Goal: Contribute content: Contribute content

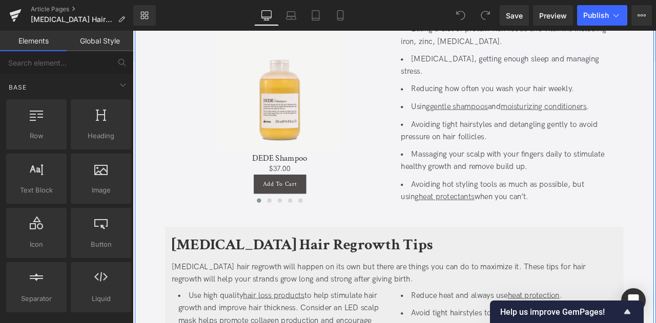
scroll to position [1690, 0]
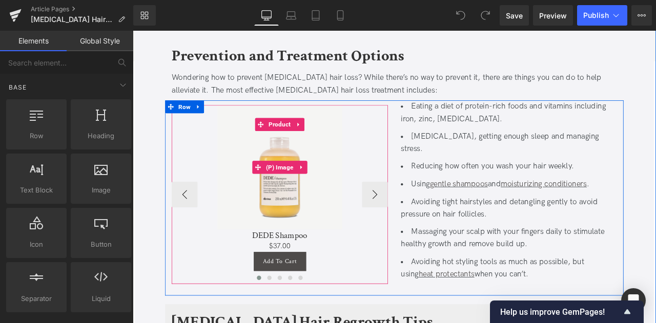
click at [416, 209] on div "Sale Off" at bounding box center [307, 193] width 246 height 148
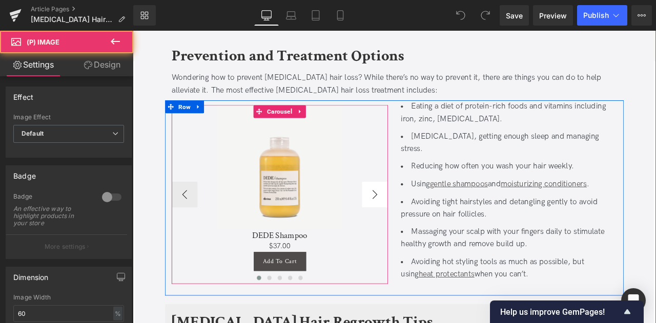
click at [415, 210] on button "›" at bounding box center [419, 225] width 31 height 31
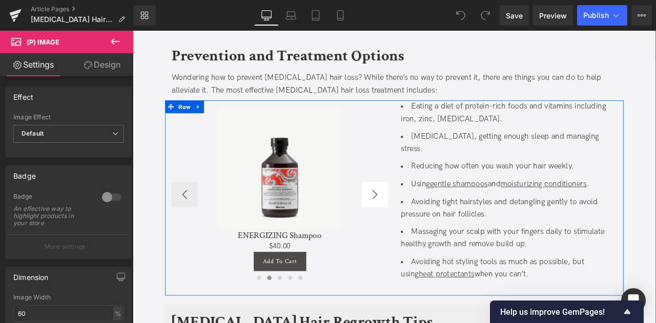
click at [413, 210] on button "›" at bounding box center [419, 225] width 31 height 31
click at [420, 210] on button "›" at bounding box center [419, 225] width 31 height 31
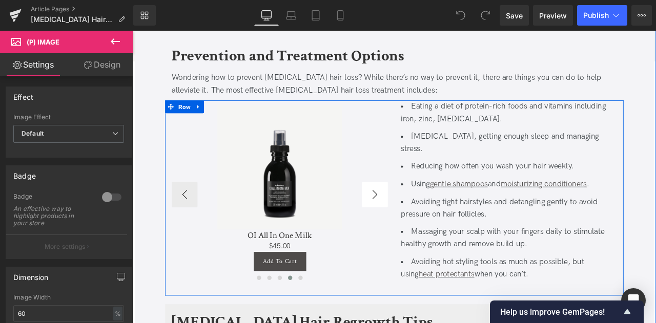
click at [429, 210] on button "›" at bounding box center [419, 225] width 31 height 31
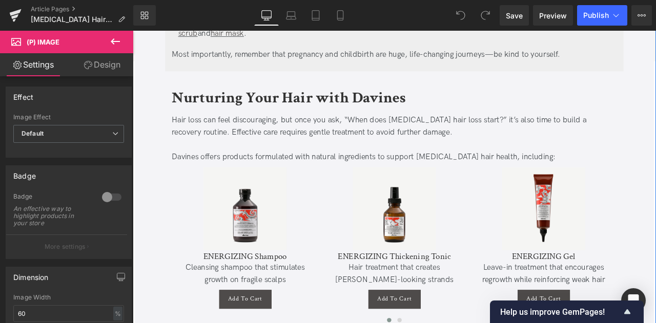
scroll to position [2229, 0]
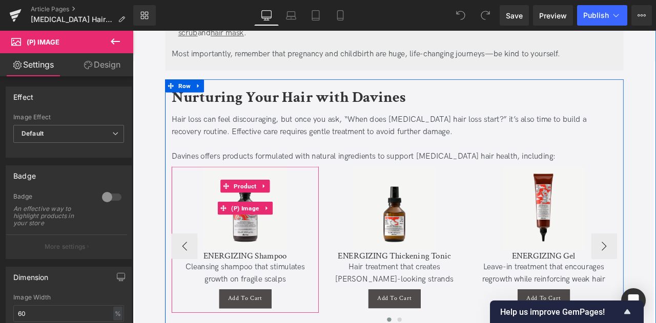
click at [336, 211] on div "Sale Off" at bounding box center [266, 241] width 164 height 98
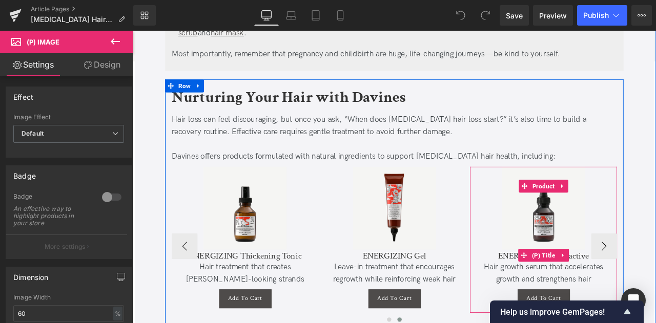
click at [656, 242] on div "Sale Off" at bounding box center [620, 241] width 164 height 98
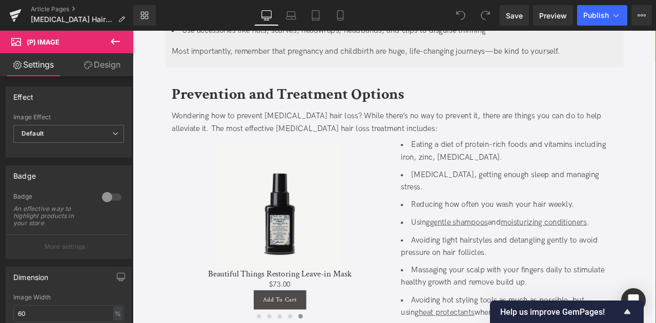
scroll to position [1644, 0]
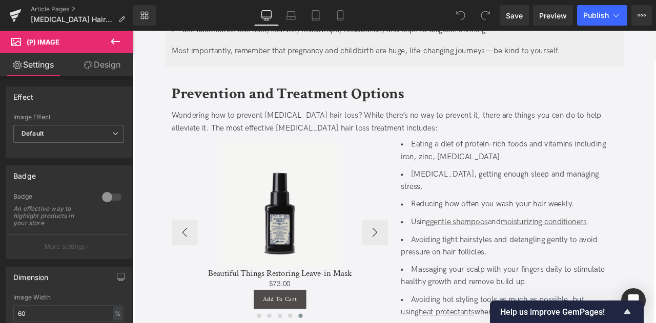
click at [307, 232] on span "(P) Image" at bounding box center [307, 238] width 31 height 12
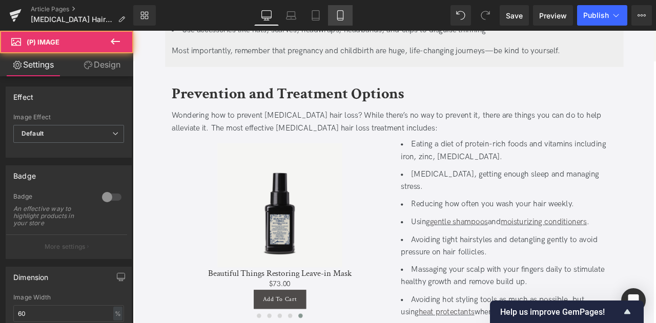
click at [336, 15] on icon at bounding box center [340, 15] width 10 height 10
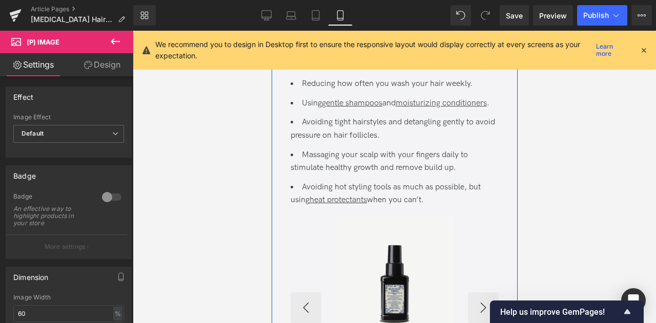
scroll to position [2418, 0]
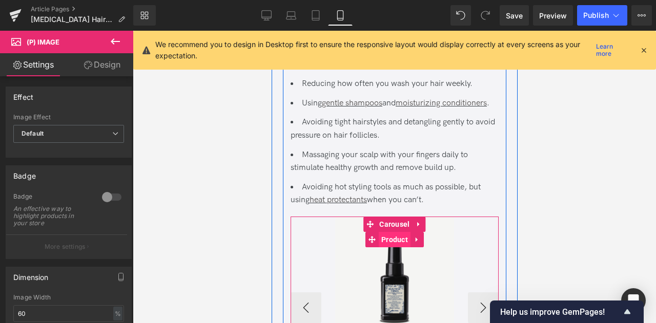
click at [394, 232] on span "Product" at bounding box center [394, 239] width 32 height 15
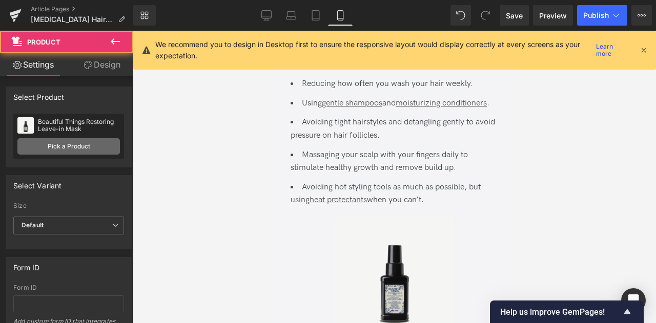
click at [100, 149] on link "Pick a Product" at bounding box center [68, 146] width 103 height 16
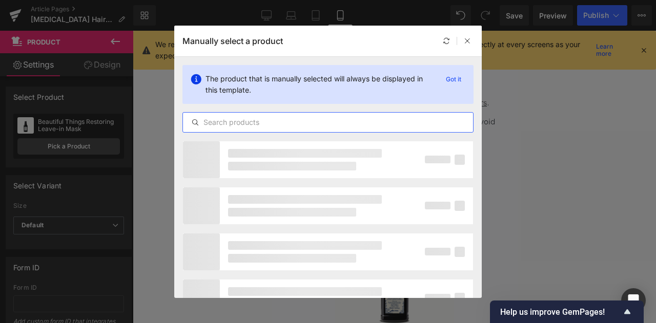
click at [264, 116] on input "text" at bounding box center [328, 122] width 290 height 12
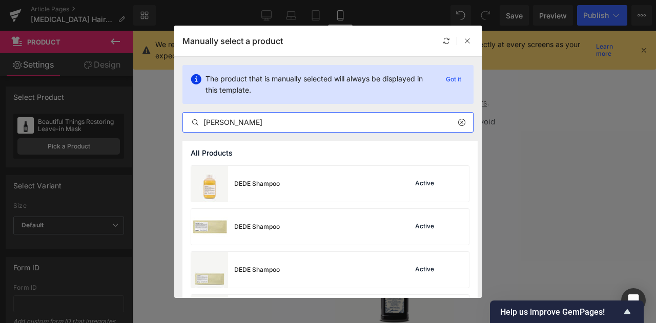
type input "dede shampo"
click at [310, 189] on div "DEDE Shampoo Active" at bounding box center [330, 184] width 278 height 36
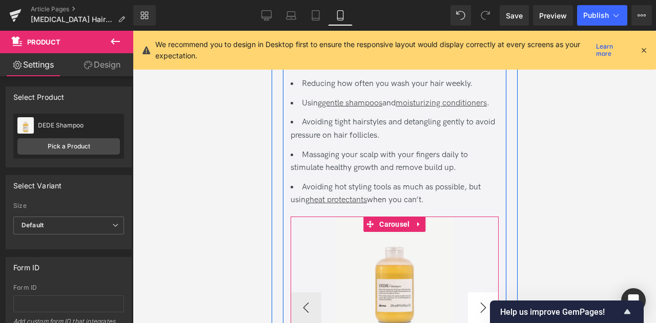
click at [467, 293] on button "›" at bounding box center [482, 308] width 31 height 31
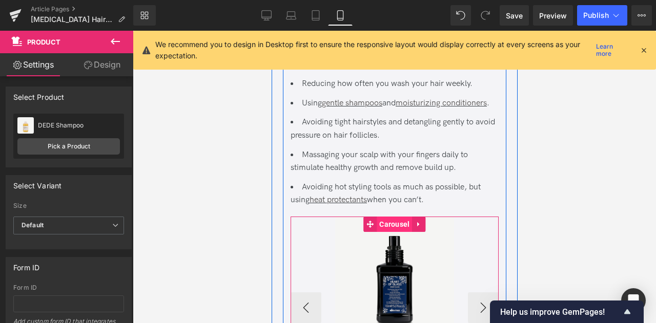
click at [394, 217] on span "Carousel" at bounding box center [393, 224] width 35 height 15
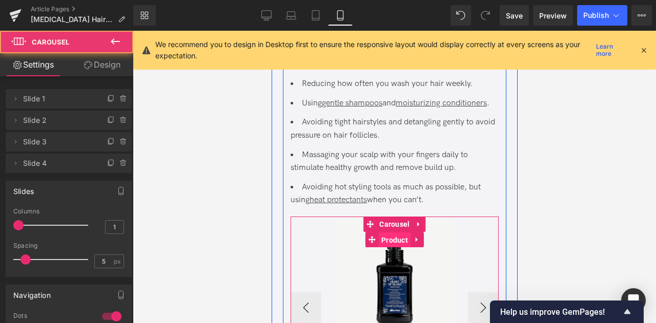
click at [394, 233] on span "Product" at bounding box center [394, 240] width 32 height 15
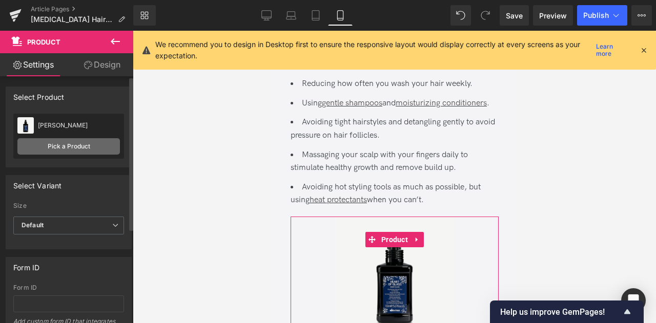
click at [91, 143] on link "Pick a Product" at bounding box center [68, 146] width 103 height 16
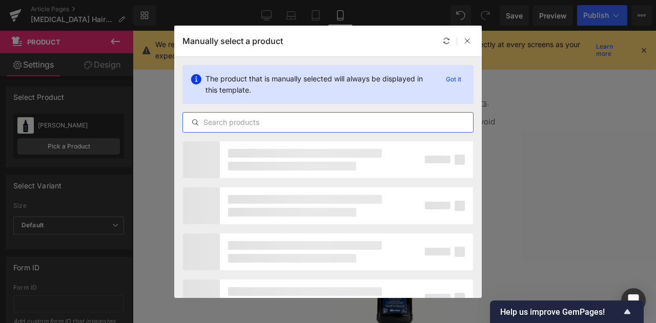
click at [295, 119] on input "text" at bounding box center [328, 122] width 290 height 12
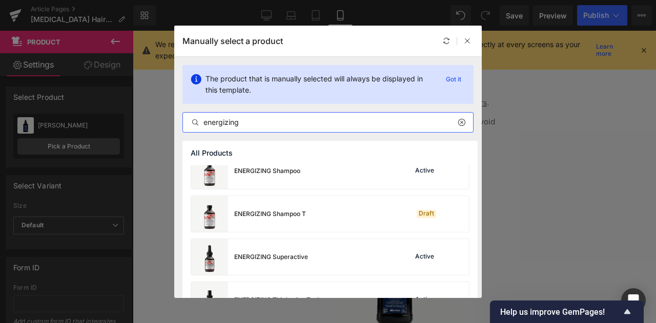
scroll to position [143, 0]
type input "energizing"
click at [301, 209] on div "ENERGIZING Shampoo T" at bounding box center [270, 213] width 72 height 9
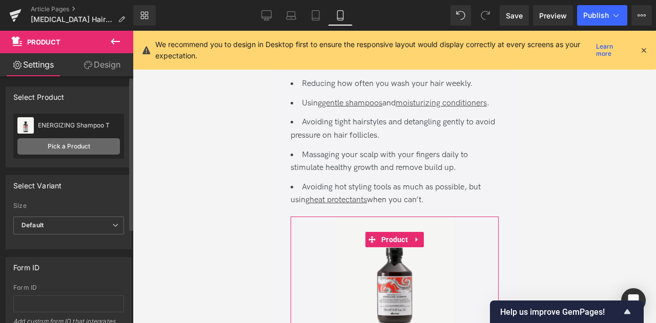
click at [60, 140] on link "Pick a Product" at bounding box center [68, 146] width 103 height 16
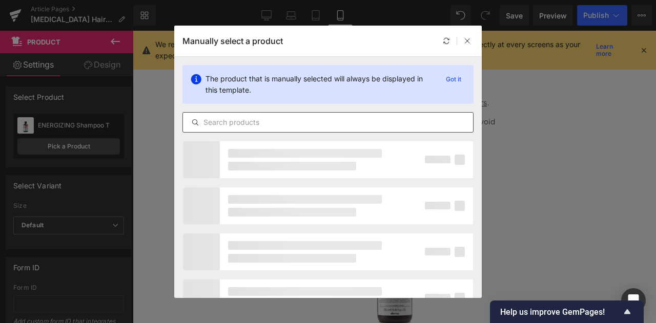
click at [296, 129] on div at bounding box center [327, 122] width 291 height 21
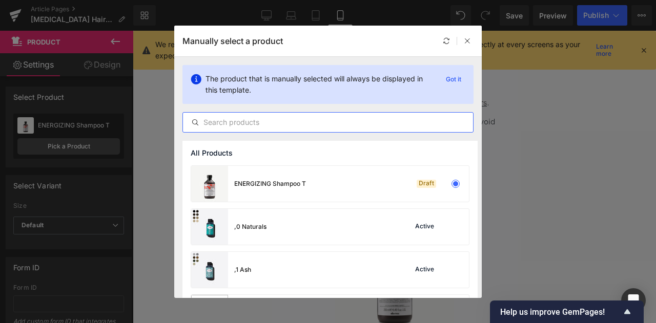
click at [282, 124] on input "text" at bounding box center [328, 122] width 290 height 12
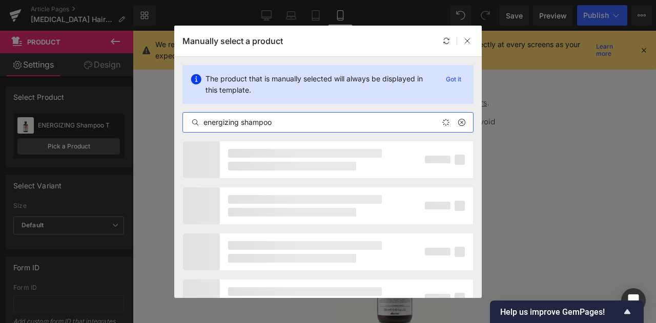
type input "energizing shampoo"
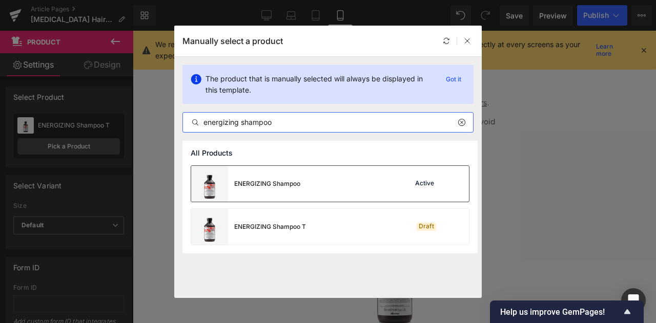
click at [316, 191] on div "ENERGIZING Shampoo Active" at bounding box center [330, 184] width 278 height 36
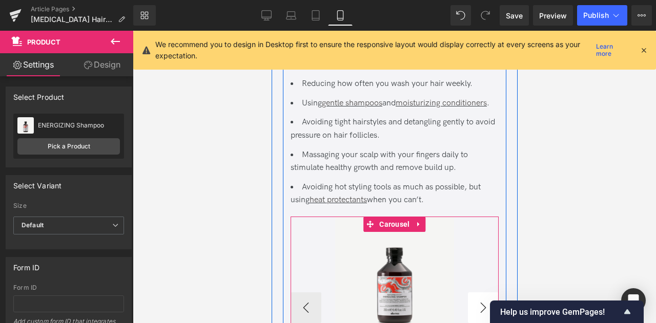
click at [492, 293] on button "›" at bounding box center [482, 308] width 31 height 31
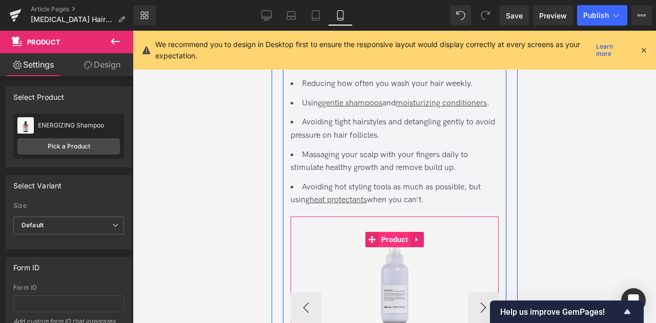
click at [395, 232] on span "Product" at bounding box center [394, 239] width 32 height 15
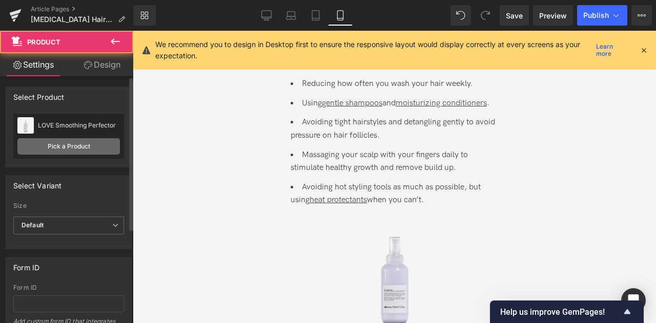
click at [92, 144] on link "Pick a Product" at bounding box center [68, 146] width 103 height 16
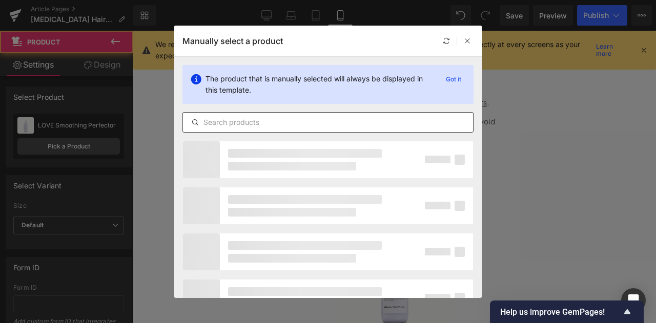
click at [241, 120] on input "text" at bounding box center [328, 122] width 290 height 12
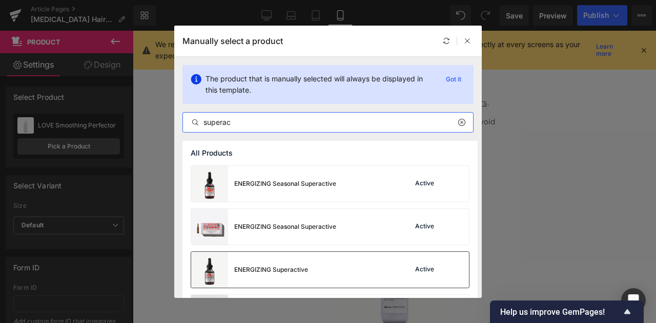
type input "superac"
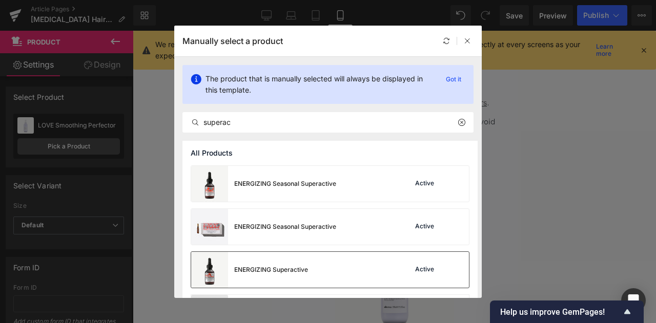
click at [312, 270] on div "ENERGIZING Superactive Active" at bounding box center [330, 270] width 278 height 36
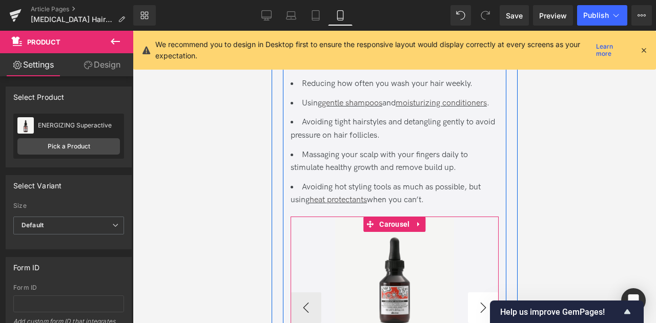
click at [474, 293] on button "›" at bounding box center [482, 308] width 31 height 31
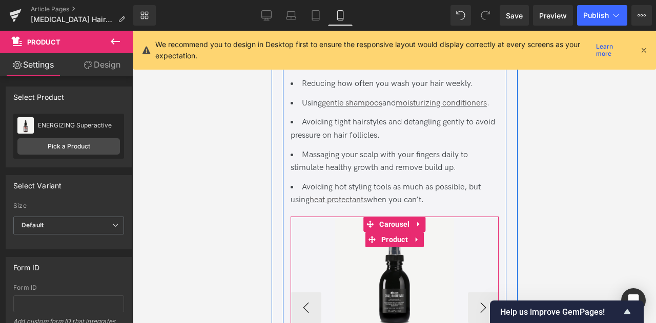
click at [477, 217] on div "Sale Off" at bounding box center [394, 276] width 198 height 119
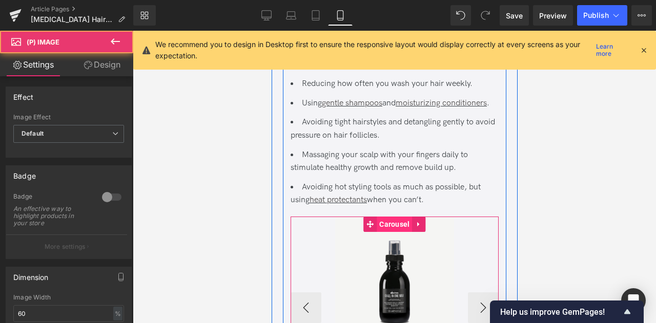
click at [392, 217] on link "Carousel" at bounding box center [387, 224] width 49 height 15
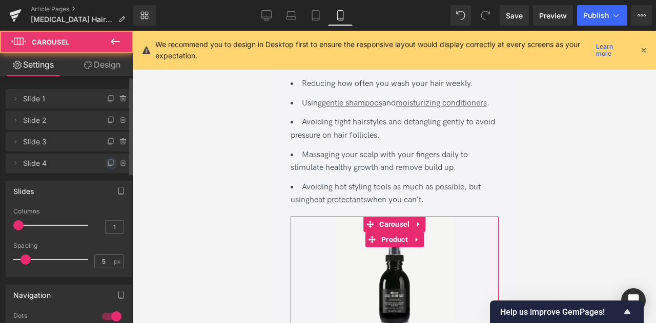
click at [109, 158] on span at bounding box center [111, 163] width 12 height 12
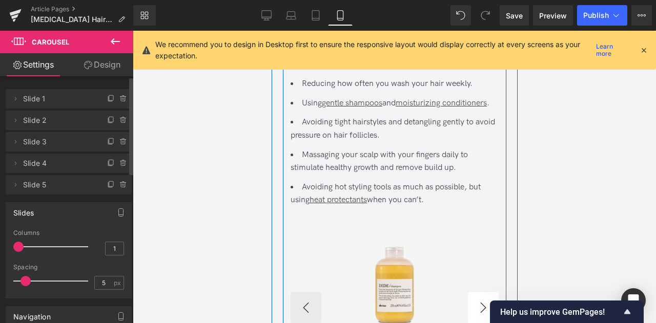
click at [484, 293] on button "›" at bounding box center [482, 308] width 31 height 31
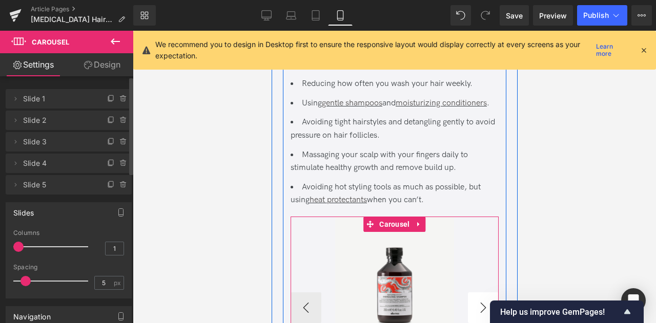
click at [484, 293] on button "›" at bounding box center [482, 308] width 31 height 31
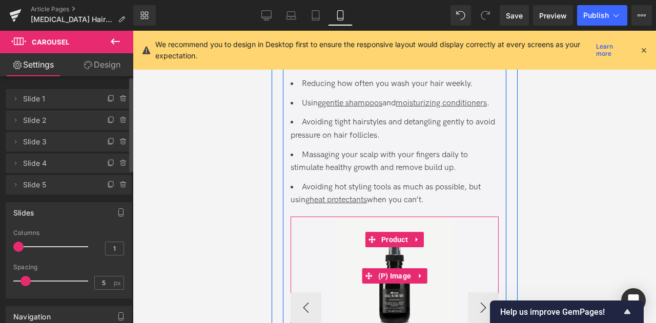
click at [388, 232] on span "Product" at bounding box center [394, 239] width 32 height 15
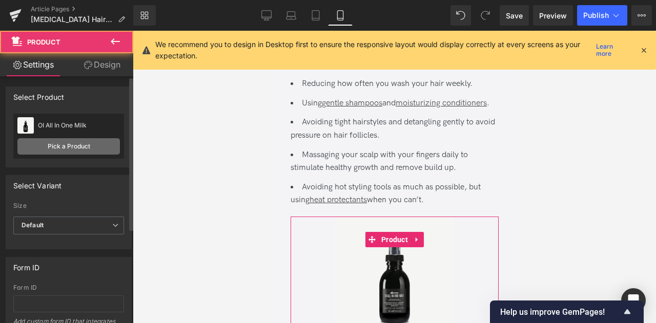
click at [64, 141] on link "Pick a Product" at bounding box center [68, 146] width 103 height 16
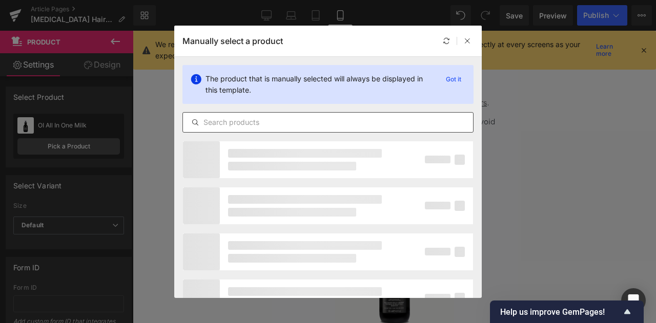
click at [218, 123] on input "text" at bounding box center [328, 122] width 290 height 12
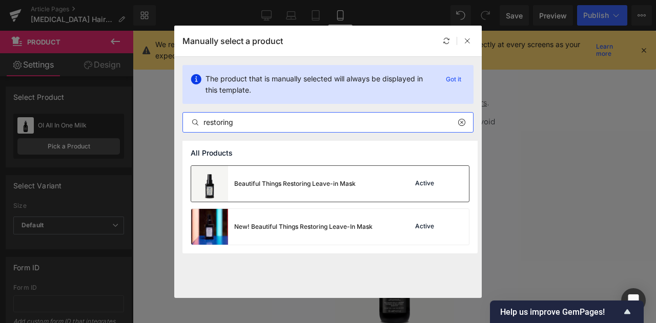
type input "restoring"
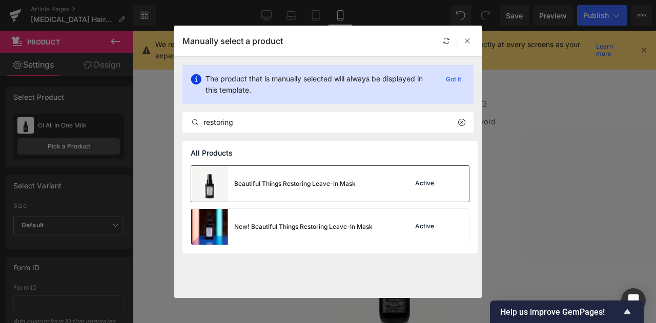
click at [297, 184] on div "Beautiful Things Restoring Leave-in Mask" at bounding box center [294, 183] width 121 height 9
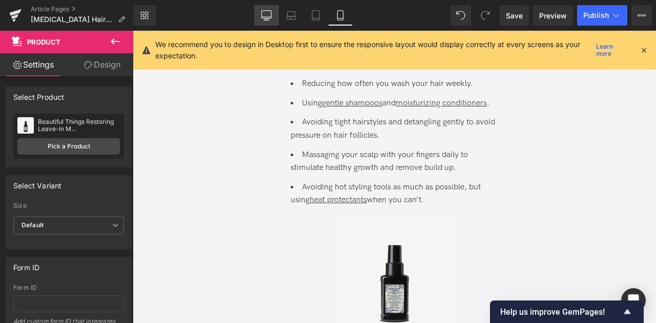
click at [261, 9] on link "Desktop" at bounding box center [266, 15] width 25 height 21
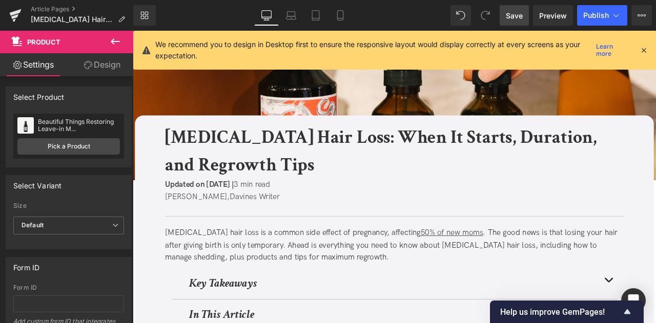
click at [510, 13] on span "Save" at bounding box center [514, 15] width 17 height 11
click at [619, 15] on icon at bounding box center [616, 15] width 10 height 10
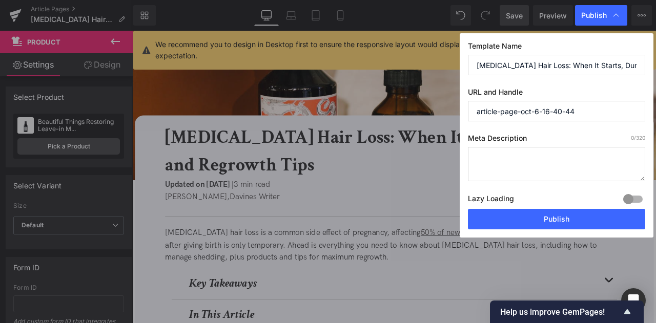
click at [539, 107] on input "article-page-oct-6-16-40-44" at bounding box center [556, 111] width 177 height 21
paste input "postpartum-hair-loss"
type input "postpartum-hair-loss"
click at [556, 61] on input "Postpartum Hair Loss: When It Starts, Duration, and Regrowth Tips" at bounding box center [556, 65] width 177 height 21
paste input "+"
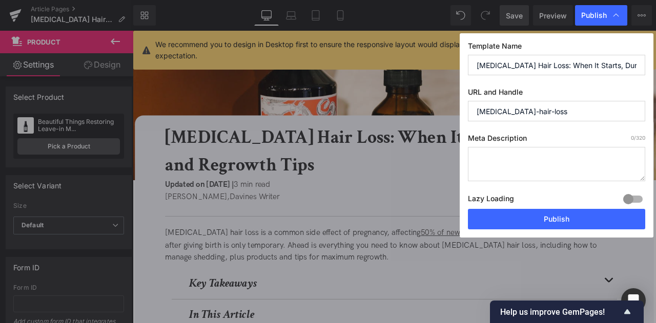
scroll to position [0, 55]
type input "Postpartum Hair Loss: When It Starts, Duration + Regrowth Tips"
click at [530, 151] on textarea at bounding box center [556, 164] width 177 height 34
paste textarea "Learn when postpartum hair loss starts, how long it lasts, and gentle tips to m…"
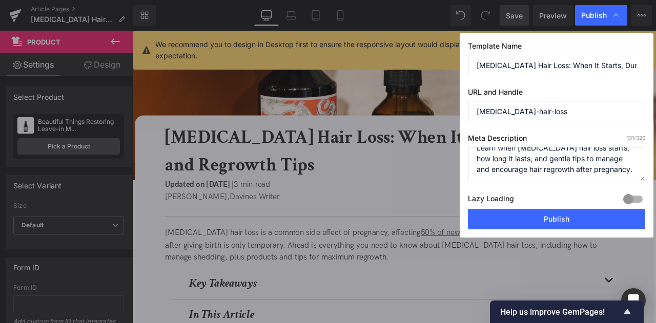
scroll to position [10, 0]
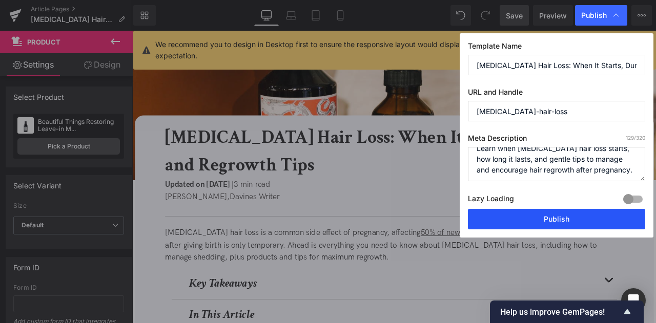
type textarea "Learn when postpartum hair loss starts, how long it lasts, and gentle tips to m…"
click at [563, 213] on button "Publish" at bounding box center [556, 219] width 177 height 21
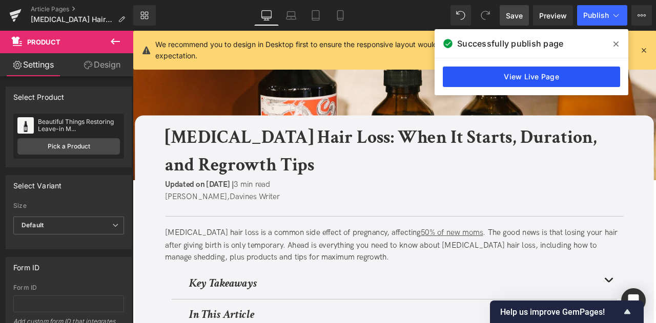
click at [464, 76] on link "View Live Page" at bounding box center [531, 77] width 177 height 21
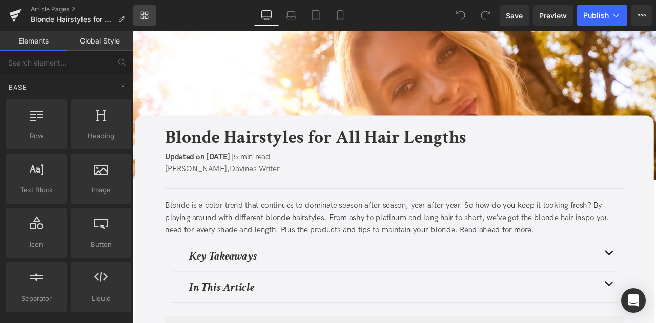
click at [149, 19] on link "Library" at bounding box center [144, 15] width 23 height 21
click at [148, 10] on link "Library" at bounding box center [144, 15] width 23 height 21
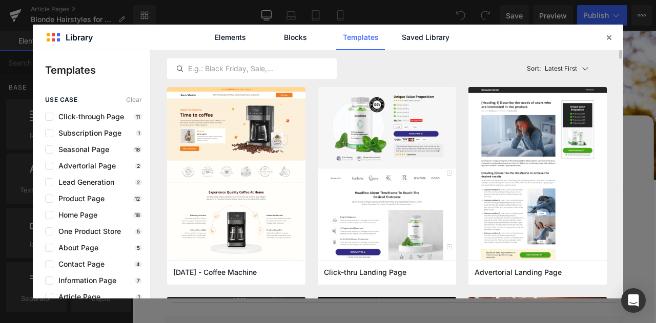
click at [416, 50] on div "Latest First Most View Latest First Sort: Latest First" at bounding box center [387, 68] width 440 height 37
click at [417, 49] on link "Saved Library" at bounding box center [425, 38] width 49 height 26
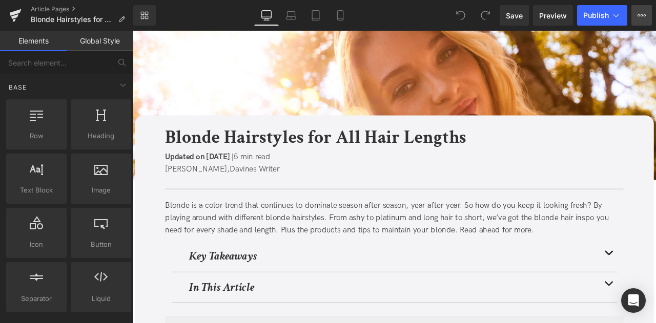
click at [637, 12] on button "View Live Page View with current Template Save Template to Library Schedule Pub…" at bounding box center [642, 15] width 21 height 21
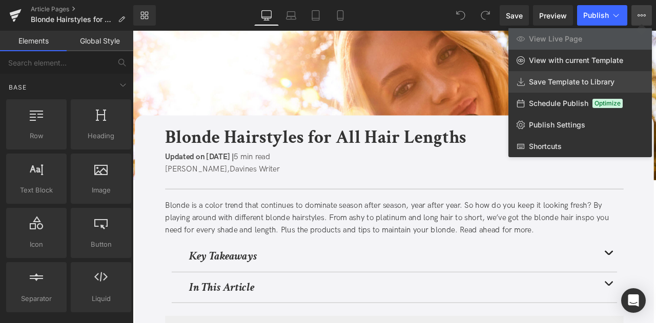
click at [578, 77] on link "Save Template to Library" at bounding box center [580, 82] width 144 height 22
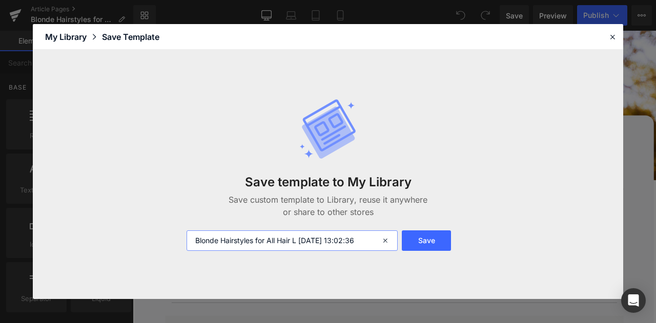
click at [194, 246] on input "Blonde Hairstyles for All Hair L 2025-10-10 13:02:36" at bounding box center [292, 241] width 211 height 21
type input "FOR CA: Blonde Hairstyles for All Hair L 2025-10-10 13:02:36"
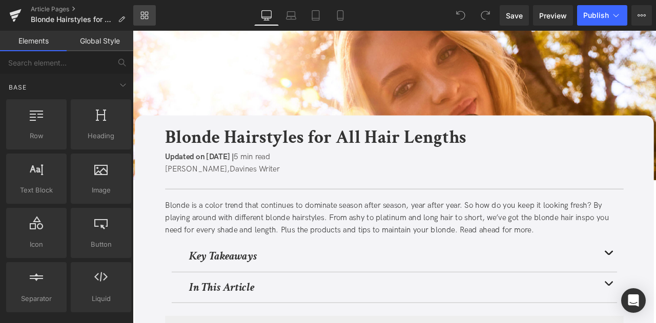
click at [145, 7] on link "Library" at bounding box center [144, 15] width 23 height 21
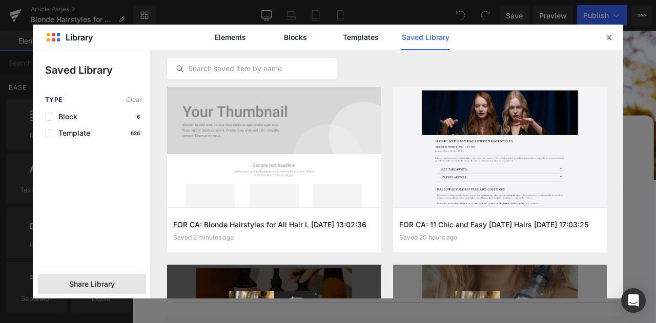
click at [94, 280] on span "Share Library" at bounding box center [92, 284] width 46 height 10
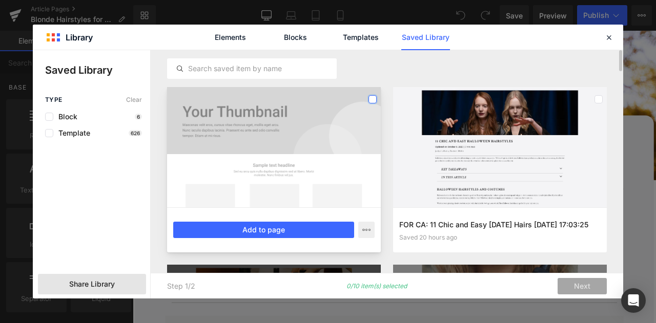
click at [371, 99] on label at bounding box center [373, 99] width 8 height 8
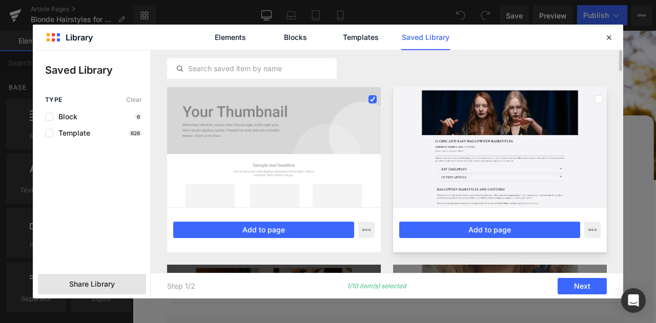
click at [593, 101] on div at bounding box center [500, 147] width 214 height 120
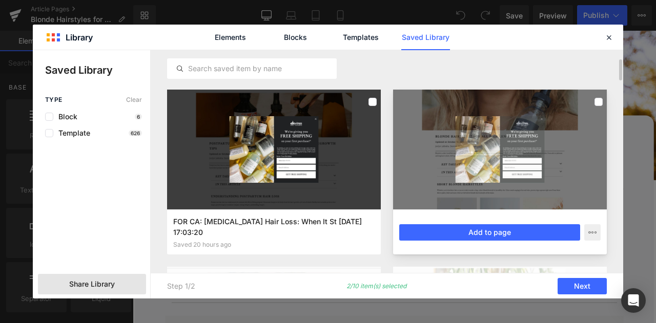
scroll to position [170, 0]
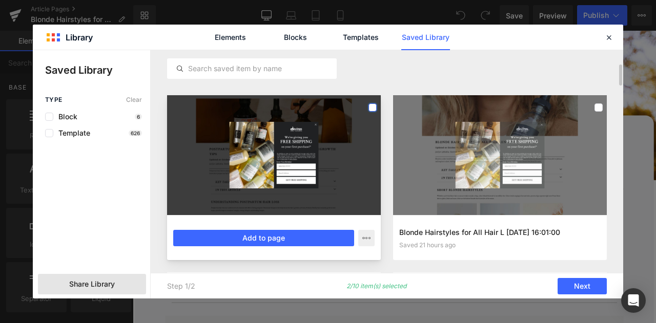
click at [369, 107] on label at bounding box center [373, 108] width 8 height 8
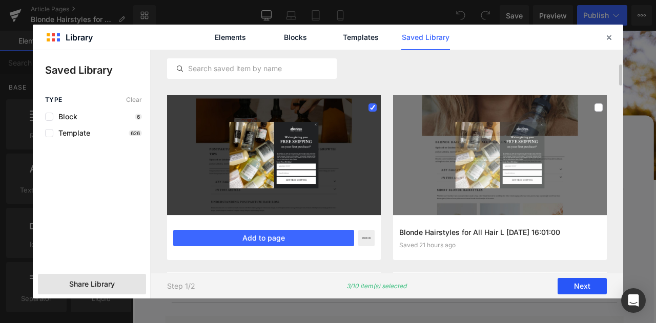
click at [595, 288] on button "Next" at bounding box center [582, 286] width 49 height 16
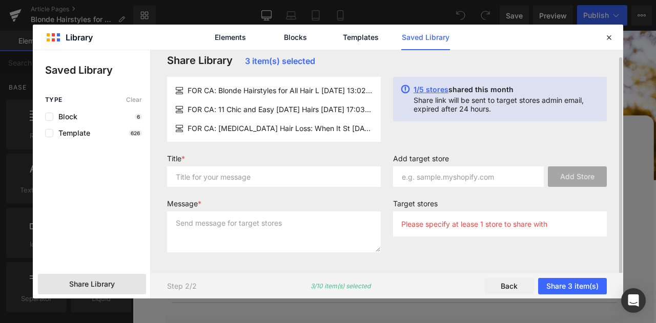
scroll to position [8, 0]
click at [297, 186] on input "text" at bounding box center [274, 177] width 214 height 21
type input "for liv"
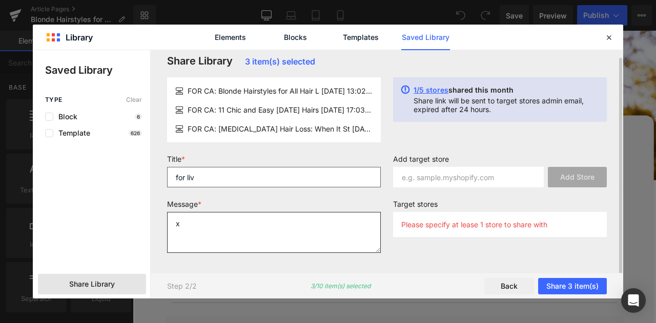
type textarea "x"
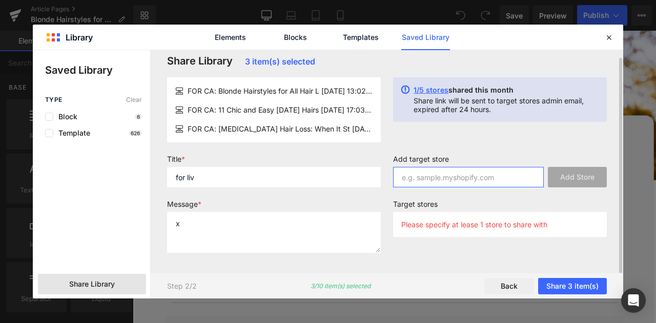
paste input "refresh"
paste input "Davines-canada.myshopify.com"
type input "Davines-canada.myshopify.com"
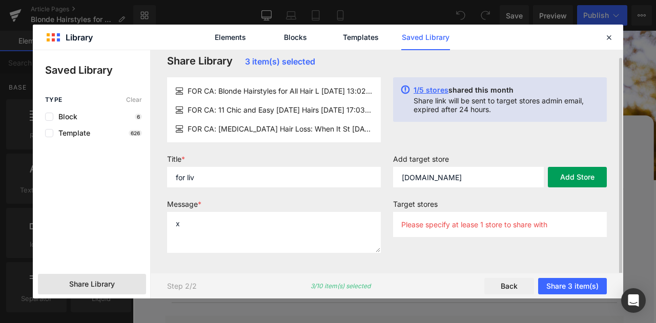
click at [564, 178] on button "Add Store" at bounding box center [577, 177] width 59 height 21
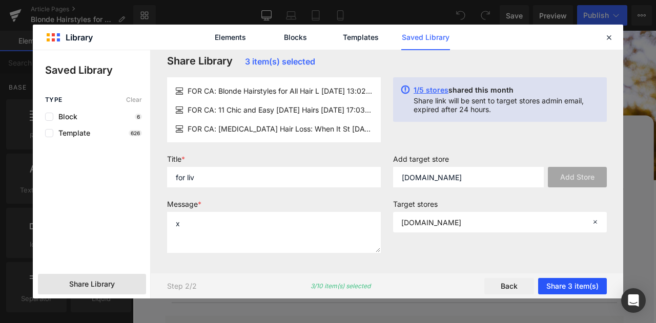
click at [564, 287] on button "Share 3 item(s)" at bounding box center [572, 286] width 69 height 16
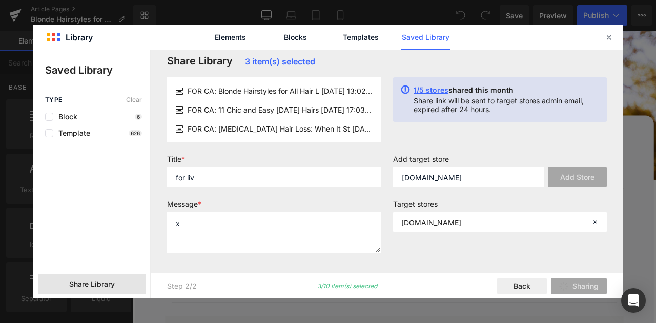
scroll to position [0, 0]
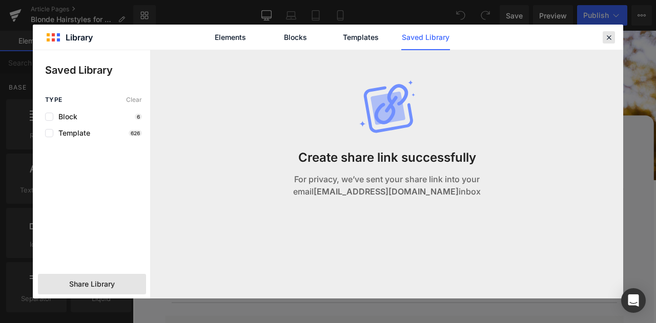
click at [609, 41] on icon at bounding box center [608, 37] width 9 height 9
